Goal: Task Accomplishment & Management: Complete application form

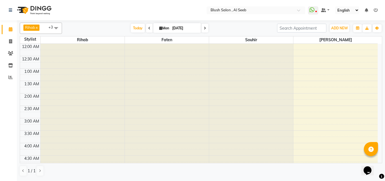
scroll to position [290, 0]
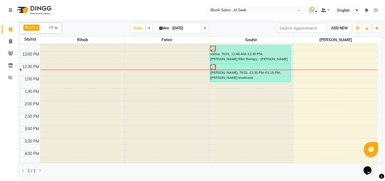
click at [341, 25] on button "ADD NEW Toggle Dropdown" at bounding box center [339, 28] width 19 height 8
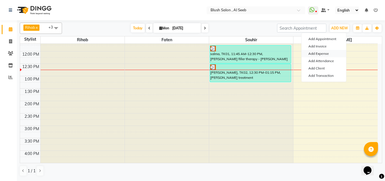
click at [326, 54] on link "Add Expense" at bounding box center [324, 53] width 45 height 7
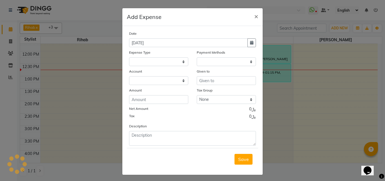
select select
select select "1"
select select "4525"
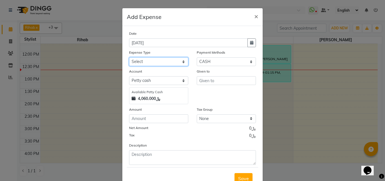
click at [180, 64] on select "Select Administrative fees Advance Salary Airfare Bank charges Branch 2 related…" at bounding box center [158, 61] width 59 height 9
select select "14655"
click at [129, 60] on select "Select Administrative fees Advance Salary Airfare Bank charges Branch 2 related…" at bounding box center [158, 61] width 59 height 9
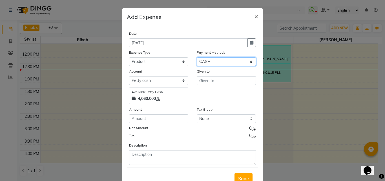
click at [249, 65] on select "Select CASH CARD ONLINE Bank Wallet" at bounding box center [226, 61] width 59 height 9
select select "17"
click at [197, 60] on select "Select CASH CARD ONLINE Bank Wallet" at bounding box center [226, 61] width 59 height 9
select select "4526"
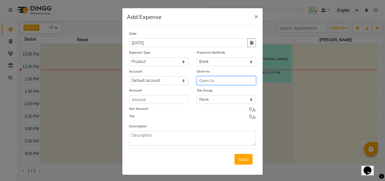
click at [210, 85] on input "text" at bounding box center [226, 80] width 59 height 9
type input "madi"
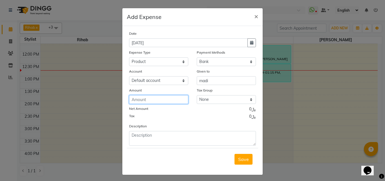
click at [153, 103] on input "number" at bounding box center [158, 99] width 59 height 9
type input "139.900"
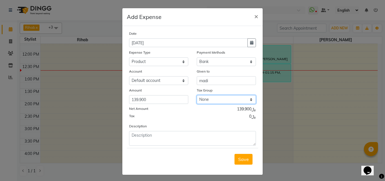
click at [249, 102] on select "None VAT" at bounding box center [226, 99] width 59 height 9
select select "3132"
click at [197, 99] on select "None VAT" at bounding box center [226, 99] width 59 height 9
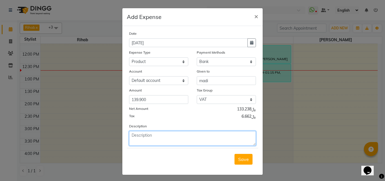
click at [137, 140] on textarea at bounding box center [192, 138] width 127 height 15
click at [142, 139] on textarea "madi" at bounding box center [192, 138] width 127 height 15
type textarea "madi/hair supllies/retail/salon use"
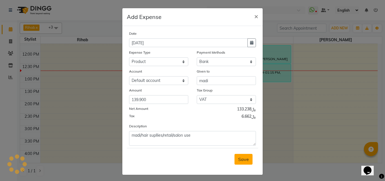
click at [241, 162] on span "Save" at bounding box center [243, 159] width 11 height 6
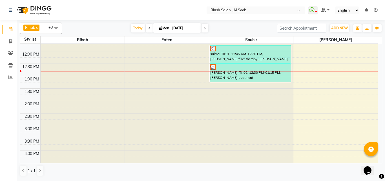
click at [148, 28] on icon at bounding box center [149, 27] width 2 height 3
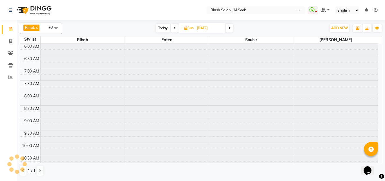
scroll to position [298, 0]
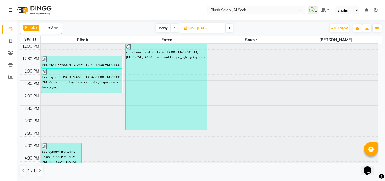
click at [173, 27] on icon at bounding box center [174, 27] width 2 height 3
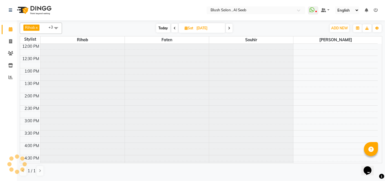
click at [174, 27] on icon at bounding box center [175, 27] width 2 height 3
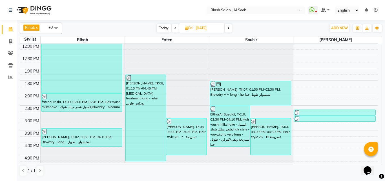
click at [229, 29] on icon at bounding box center [228, 27] width 2 height 3
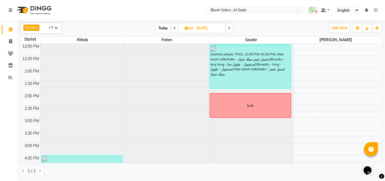
click at [229, 29] on icon at bounding box center [229, 27] width 2 height 3
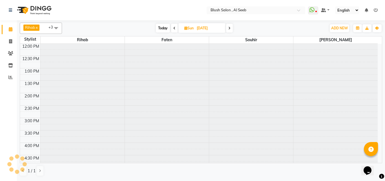
click at [229, 29] on icon at bounding box center [229, 27] width 2 height 3
type input "[DATE]"
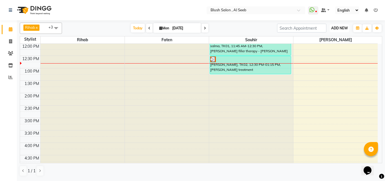
click at [335, 27] on span "ADD NEW" at bounding box center [339, 28] width 17 height 4
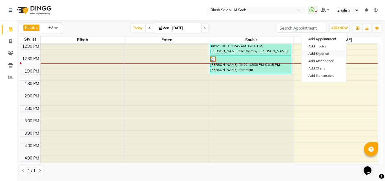
click at [327, 54] on link "Add Expense" at bounding box center [324, 53] width 45 height 7
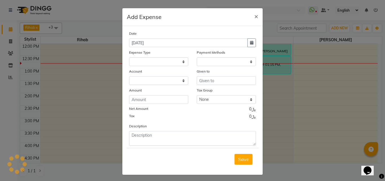
select select
select select "1"
select select "4525"
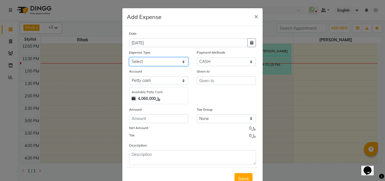
click at [181, 65] on select "Select Administrative fees Advance Salary Airfare Bank charges Branch 2 related…" at bounding box center [158, 61] width 59 height 9
select select "14655"
click at [129, 60] on select "Select Administrative fees Advance Salary Airfare Bank charges Branch 2 related…" at bounding box center [158, 61] width 59 height 9
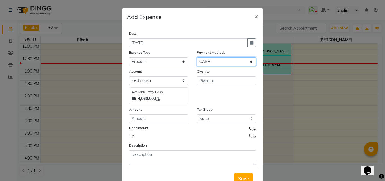
click at [248, 64] on select "Select CASH CARD ONLINE Bank Wallet" at bounding box center [226, 61] width 59 height 9
select select "17"
click at [197, 60] on select "Select CASH CARD ONLINE Bank Wallet" at bounding box center [226, 61] width 59 height 9
select select "4526"
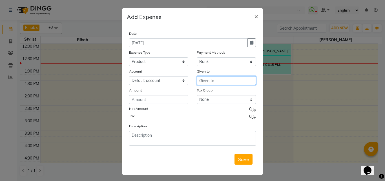
click at [213, 83] on input "text" at bounding box center [226, 80] width 59 height 9
type input "lotus/flower"
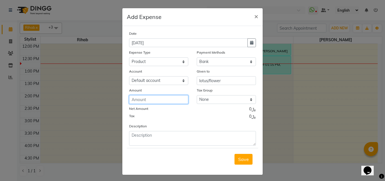
click at [171, 104] on input "number" at bounding box center [158, 99] width 59 height 9
type input "8"
type input "18.5"
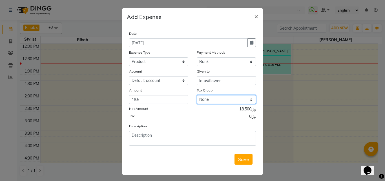
click at [247, 104] on select "None VAT" at bounding box center [226, 99] width 59 height 9
select select "3132"
click at [197, 99] on select "None VAT" at bounding box center [226, 99] width 59 height 9
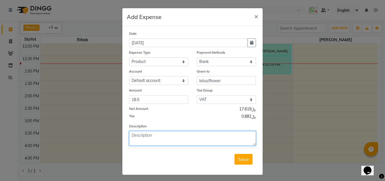
click at [153, 142] on textarea at bounding box center [192, 138] width 127 height 15
type textarea "lotus/flower/cosmetics supplies"
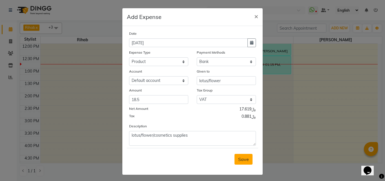
click at [241, 162] on span "Save" at bounding box center [243, 159] width 11 height 6
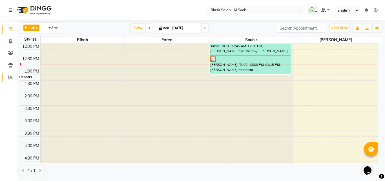
click at [10, 79] on icon at bounding box center [10, 77] width 4 height 4
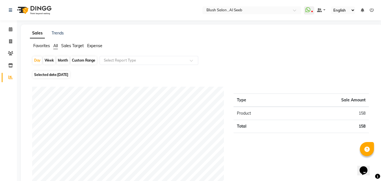
click at [64, 62] on div "Month" at bounding box center [62, 60] width 13 height 8
select select "9"
select select "2025"
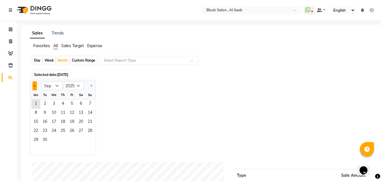
click at [35, 86] on span "Previous month" at bounding box center [35, 85] width 2 height 2
select select "8"
click at [54, 145] on span "27" at bounding box center [53, 140] width 9 height 9
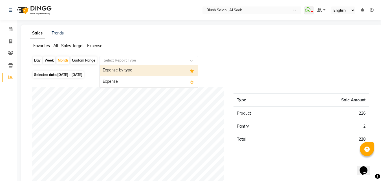
click at [194, 61] on div at bounding box center [149, 61] width 98 height 6
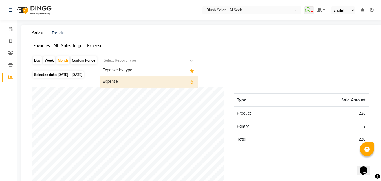
click at [160, 83] on div "Expense" at bounding box center [149, 81] width 98 height 11
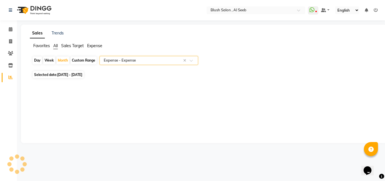
select select "csv"
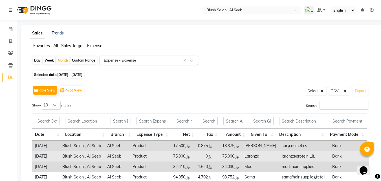
scroll to position [64, 0]
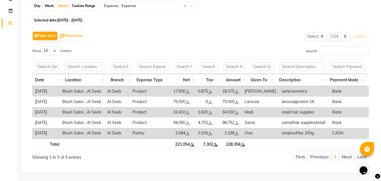
click at [349, 153] on li "Next" at bounding box center [346, 156] width 15 height 10
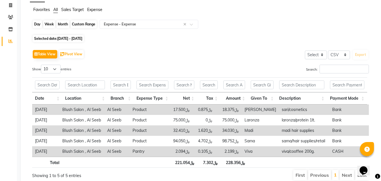
click at [63, 25] on div "Month" at bounding box center [62, 24] width 13 height 8
select select "8"
select select "2025"
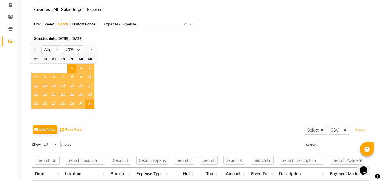
scroll to position [144, 0]
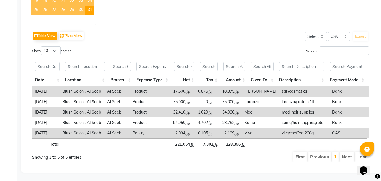
click at [344, 151] on li "Next" at bounding box center [346, 156] width 15 height 10
click at [319, 151] on li "Previous" at bounding box center [319, 156] width 23 height 10
drag, startPoint x: 294, startPoint y: 151, endPoint x: 327, endPoint y: 155, distance: 33.5
click at [295, 152] on li "First" at bounding box center [300, 156] width 14 height 10
click at [355, 151] on li "Last" at bounding box center [362, 156] width 14 height 10
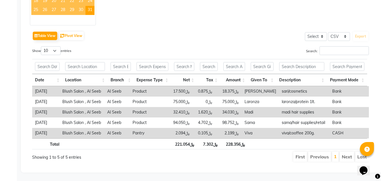
click at [78, 154] on div "Showing 1 to 5 of 5 entries" at bounding box center [99, 155] width 135 height 9
click at [65, 155] on div "Showing 1 to 5 of 5 entries" at bounding box center [100, 156] width 144 height 11
click at [68, 152] on div "Showing 1 to 5 of 5 entries" at bounding box center [99, 155] width 135 height 9
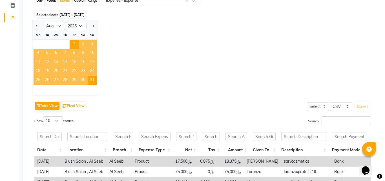
scroll to position [0, 0]
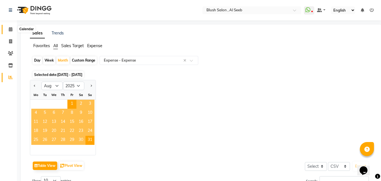
click at [11, 31] on span at bounding box center [11, 29] width 10 height 6
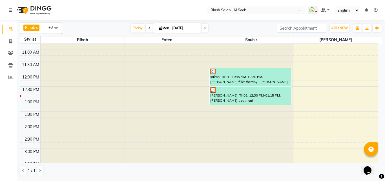
scroll to position [262, 0]
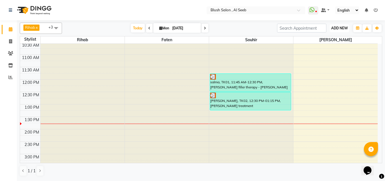
click at [343, 29] on span "ADD NEW" at bounding box center [339, 28] width 17 height 4
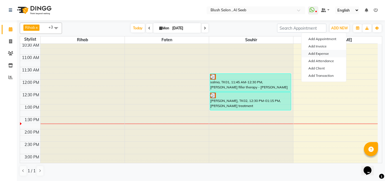
click at [328, 54] on link "Add Expense" at bounding box center [324, 53] width 45 height 7
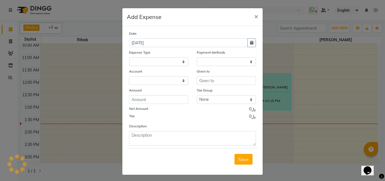
select select
select select "1"
select select "4525"
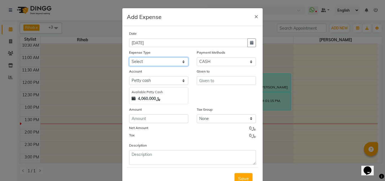
click at [181, 64] on select "Select Administrative fees Advance Salary Airfare Bank charges Branch 2 related…" at bounding box center [158, 61] width 59 height 9
select select "14655"
click at [129, 60] on select "Select Administrative fees Advance Salary Airfare Bank charges Branch 2 related…" at bounding box center [158, 61] width 59 height 9
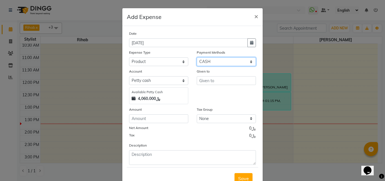
click at [250, 64] on select "Select CASH CARD ONLINE Bank Wallet" at bounding box center [226, 61] width 59 height 9
select select "17"
click at [197, 60] on select "Select CASH CARD ONLINE Bank Wallet" at bounding box center [226, 61] width 59 height 9
select select "4526"
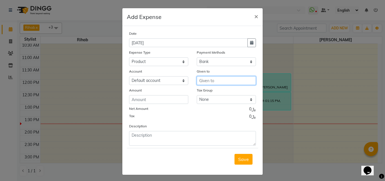
click at [226, 84] on input "text" at bounding box center [226, 80] width 59 height 9
type input "sama"
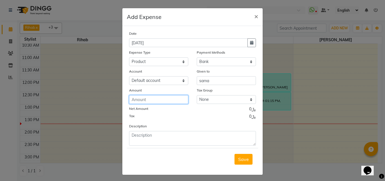
click at [145, 103] on input "number" at bounding box center [158, 99] width 59 height 9
type input "35.480"
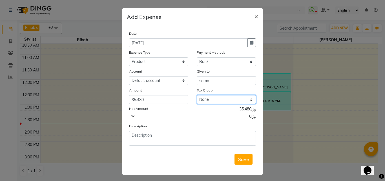
click at [249, 104] on select "None VAT" at bounding box center [226, 99] width 59 height 9
select select "3132"
click at [197, 99] on select "None VAT" at bounding box center [226, 99] width 59 height 9
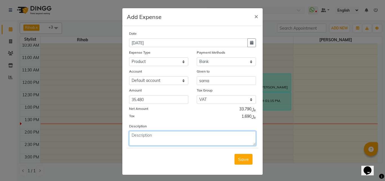
click at [144, 141] on textarea at bounding box center [192, 138] width 127 height 15
type textarea "s"
type textarea "sama/milkshake/retail"
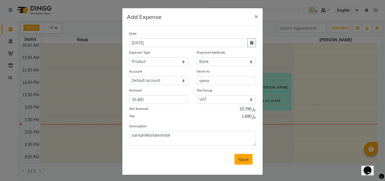
click at [239, 162] on span "Save" at bounding box center [243, 159] width 11 height 6
